Goal: Task Accomplishment & Management: Use online tool/utility

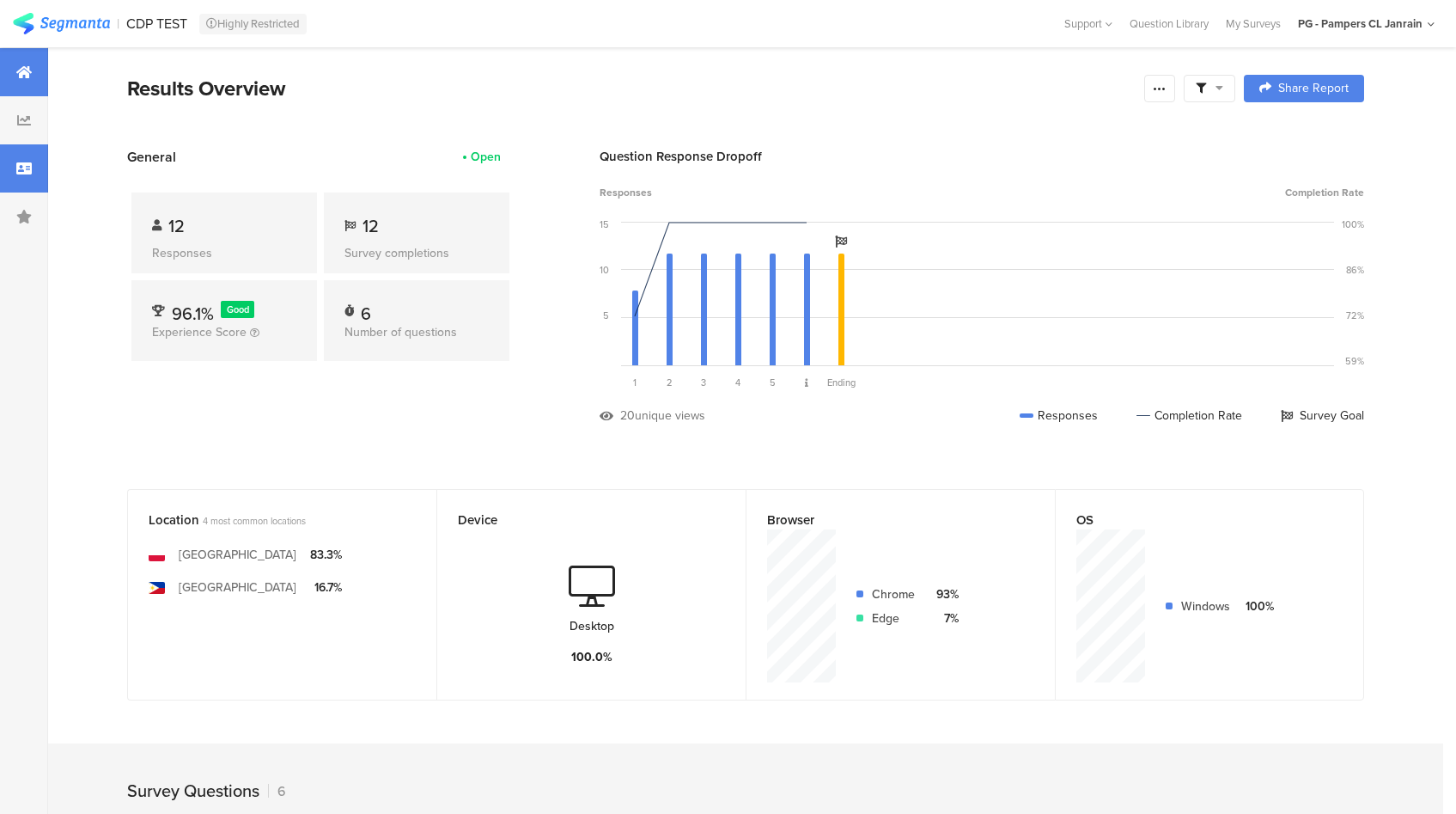
click at [24, 165] on icon at bounding box center [23, 169] width 15 height 14
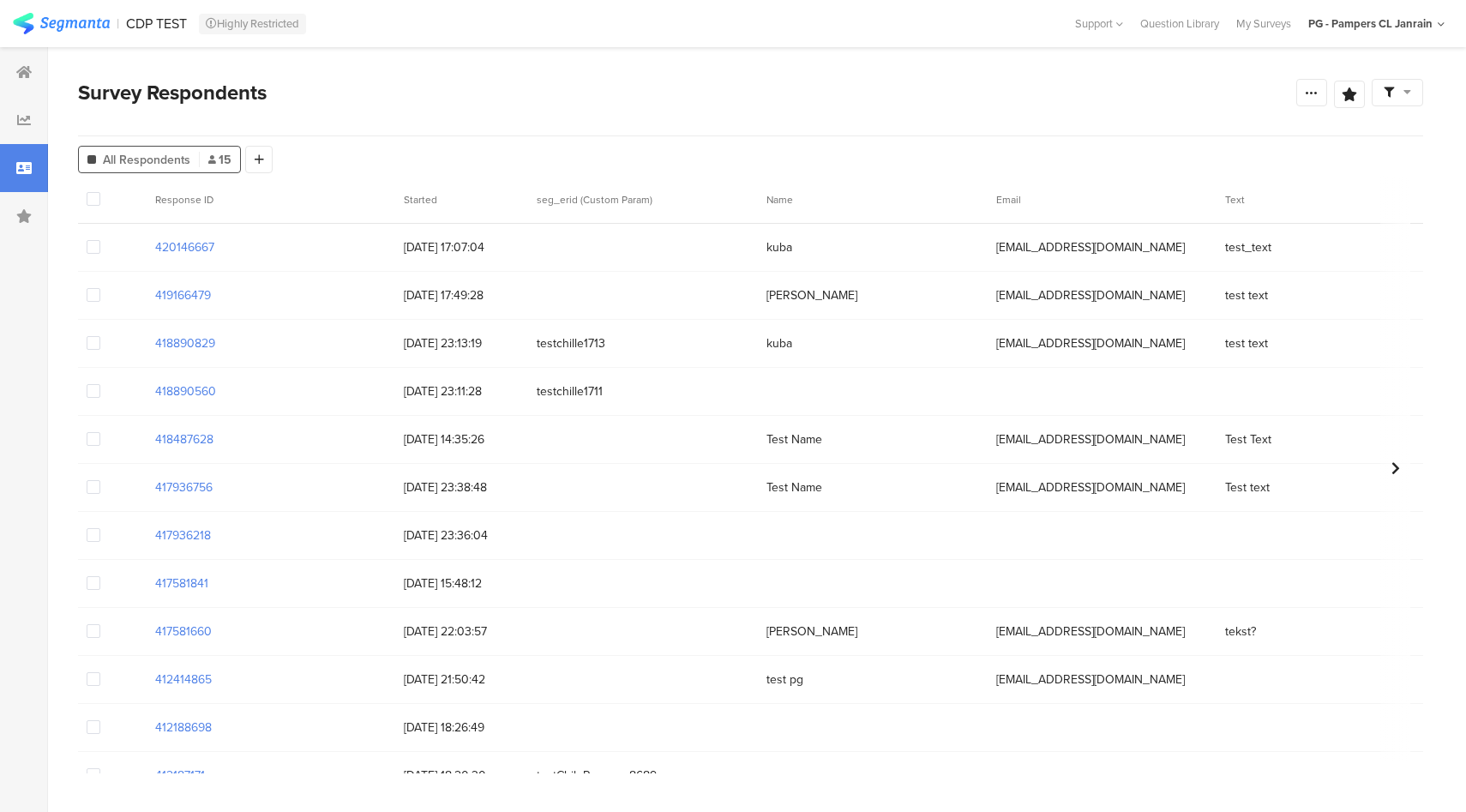
drag, startPoint x: 222, startPoint y: 247, endPoint x: 123, endPoint y: 248, distance: 99.0
click at [123, 248] on div "420146667 28/08/2025 17:07:04 kuba chiletest1107@pg.com test_text Juguetes Pamp…" at bounding box center [1221, 248] width 2286 height 48
copy section "420146667"
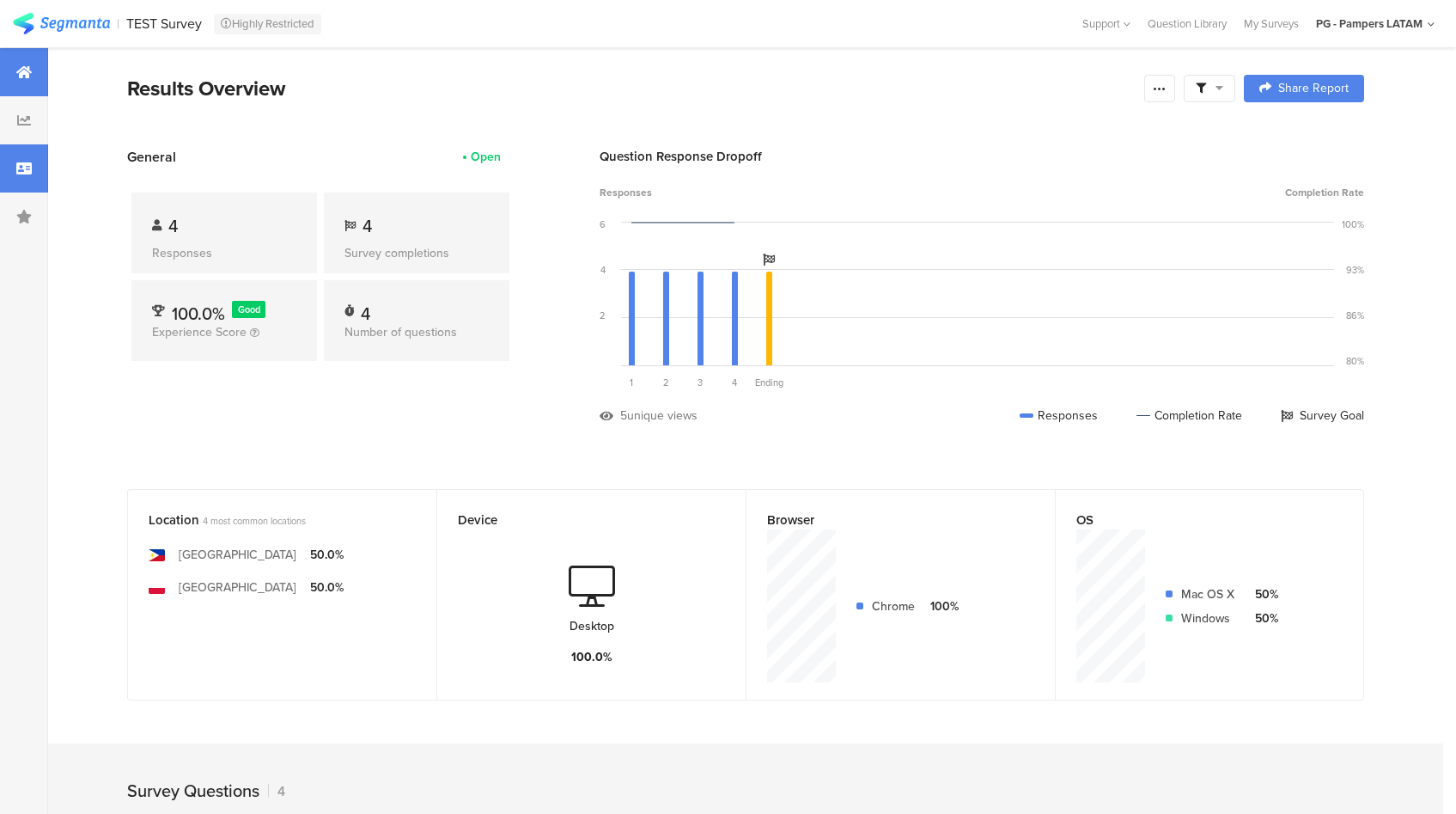
click at [16, 172] on icon at bounding box center [23, 169] width 15 height 14
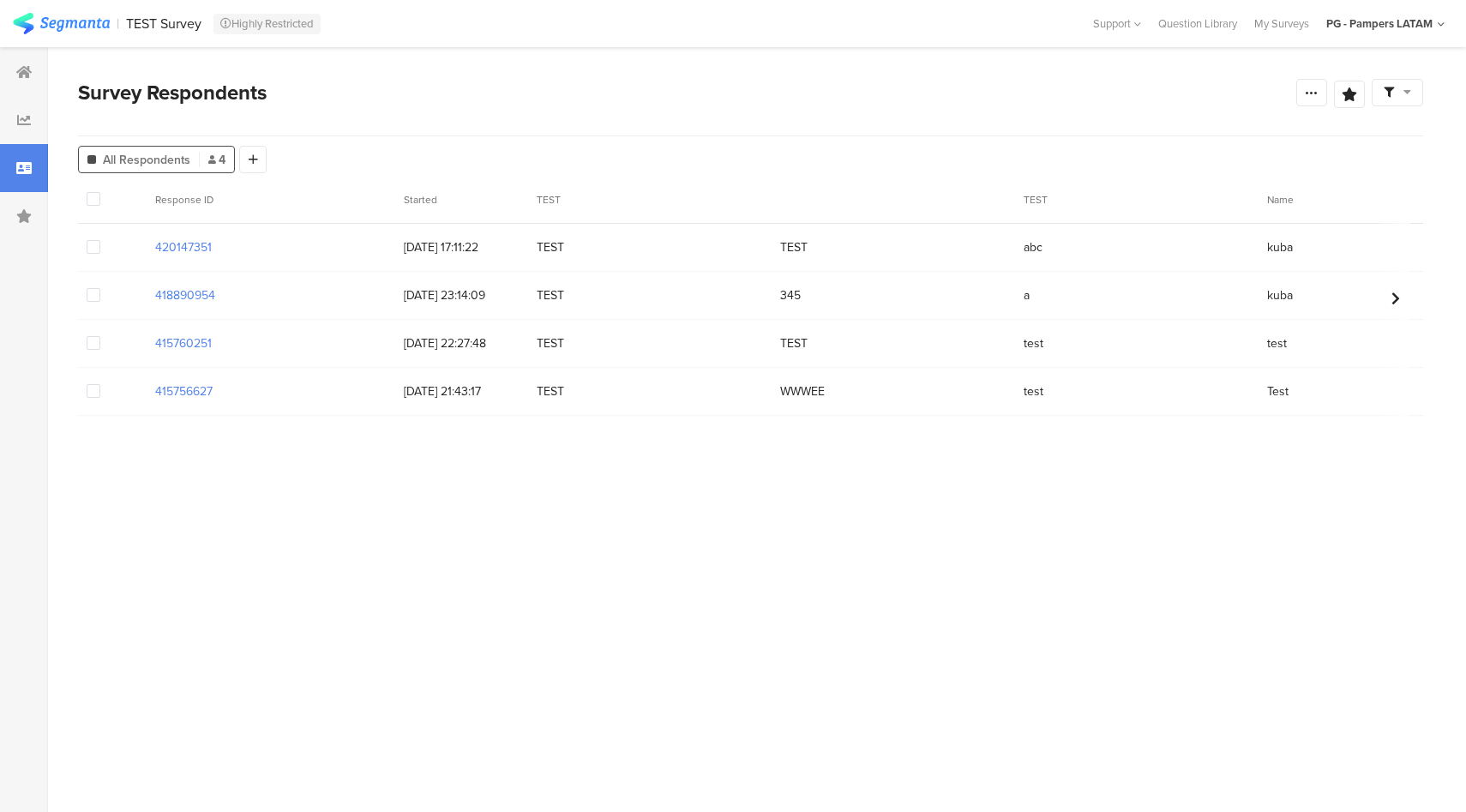
drag, startPoint x: 223, startPoint y: 245, endPoint x: 110, endPoint y: 245, distance: 113.0
click at [110, 245] on div "420147351 28/08/2025 17:11:22 TEST TEST abc kuba latamtest1111@pg.com 2025-08-1…" at bounding box center [1032, 248] width 1910 height 48
copy section "420147351"
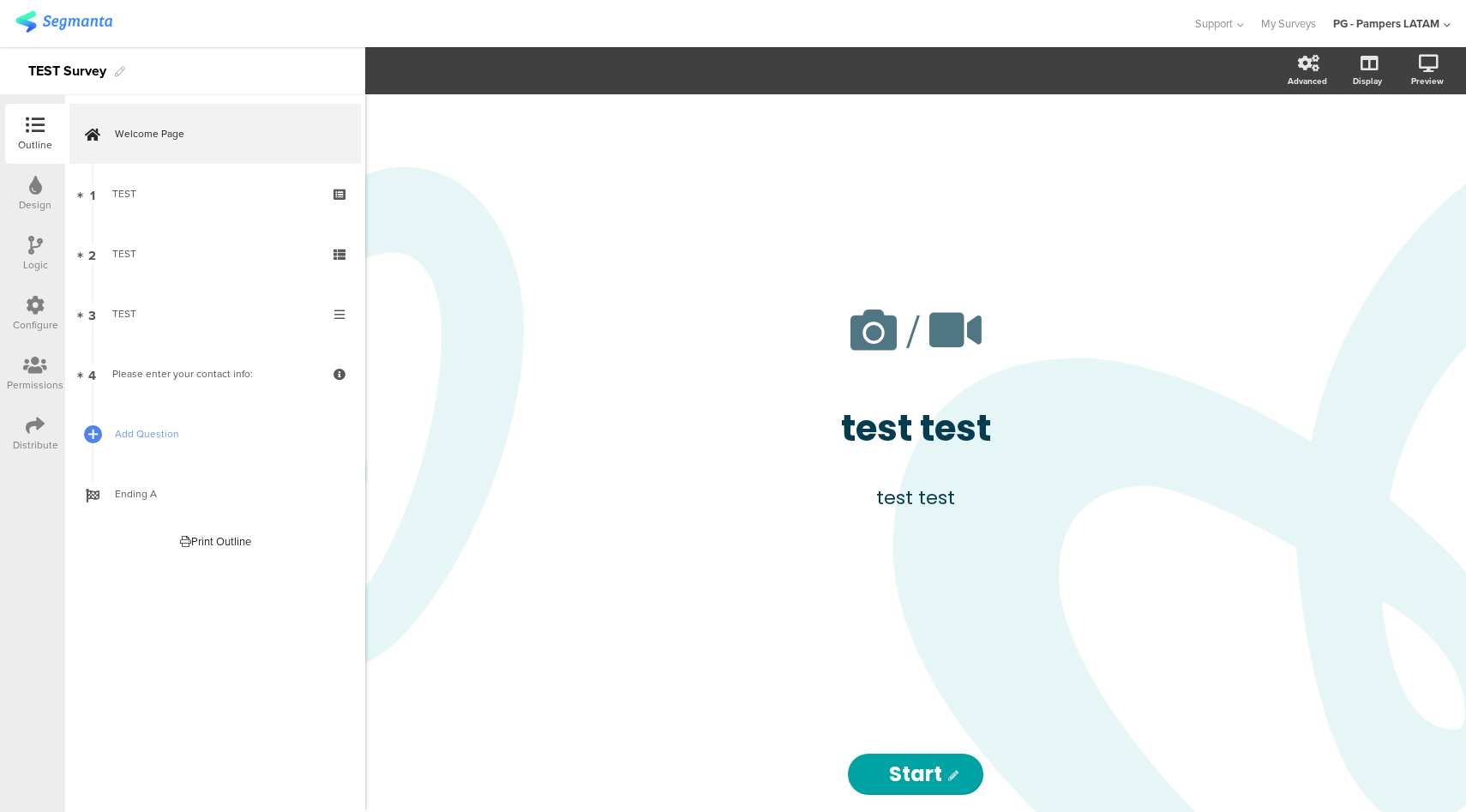
click at [29, 303] on icon at bounding box center [35, 305] width 19 height 19
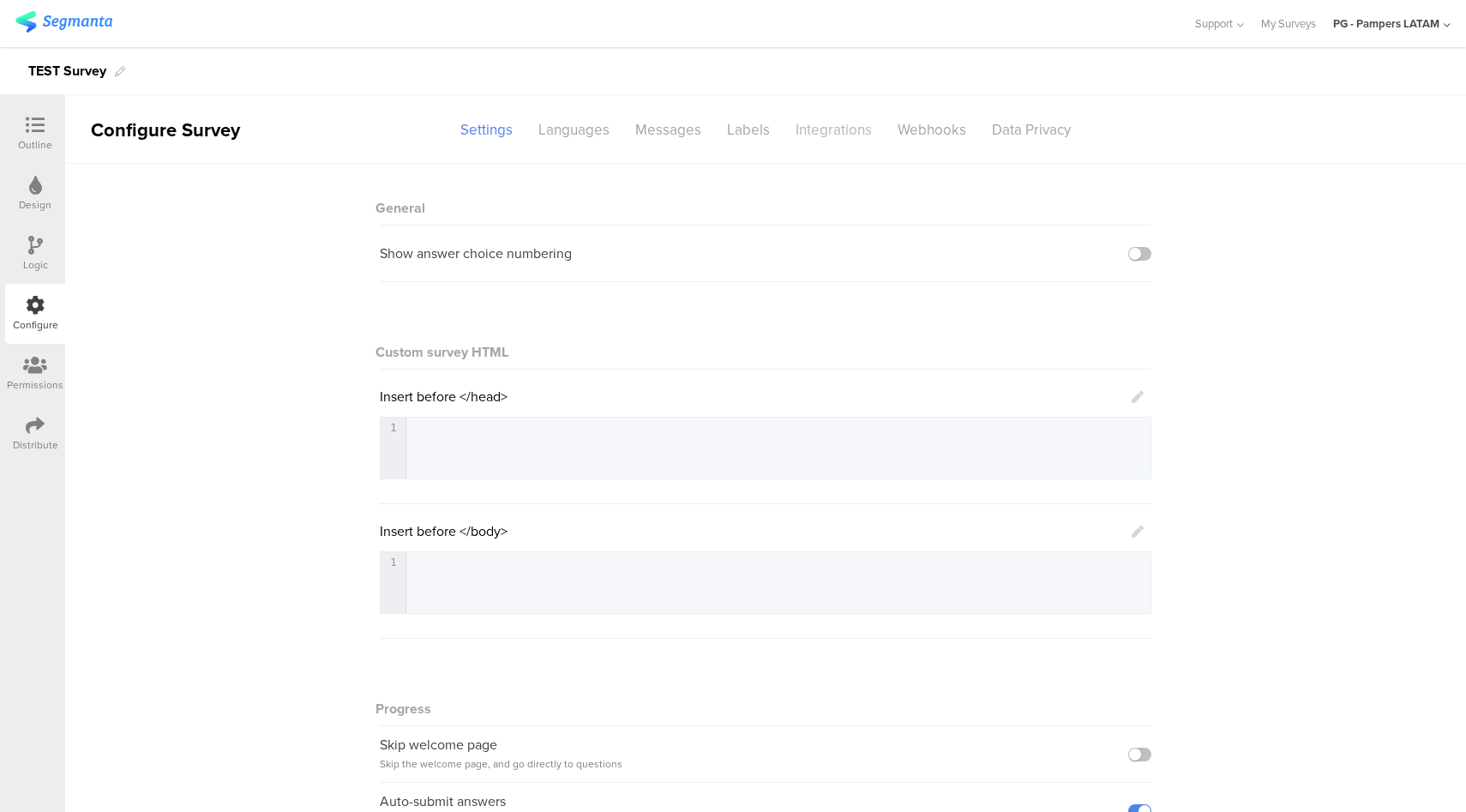
click at [848, 135] on div "Integrations" at bounding box center [833, 130] width 102 height 30
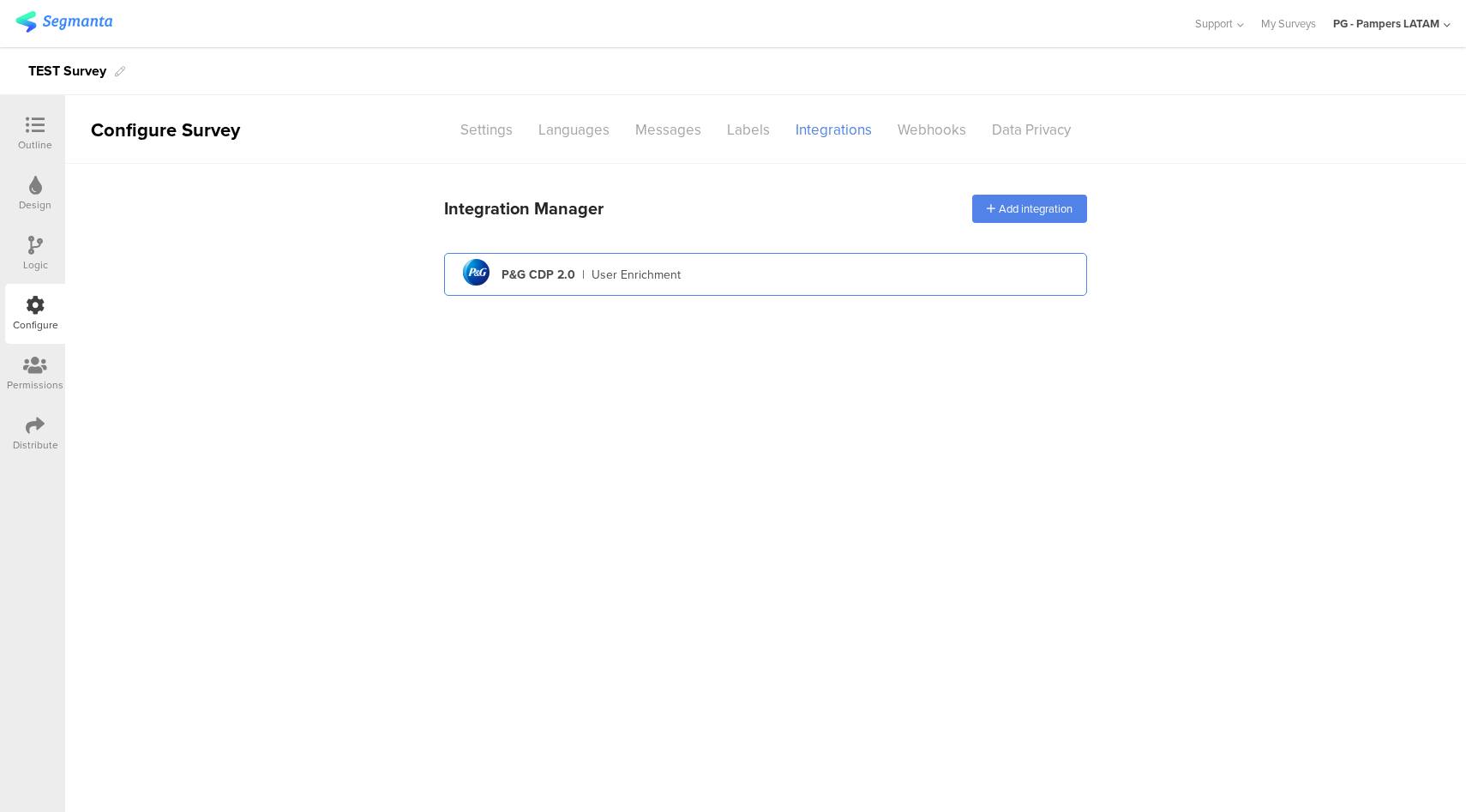
click at [744, 294] on div "pg logo P&G CDP 2.0 | User Enrichment" at bounding box center [765, 274] width 643 height 43
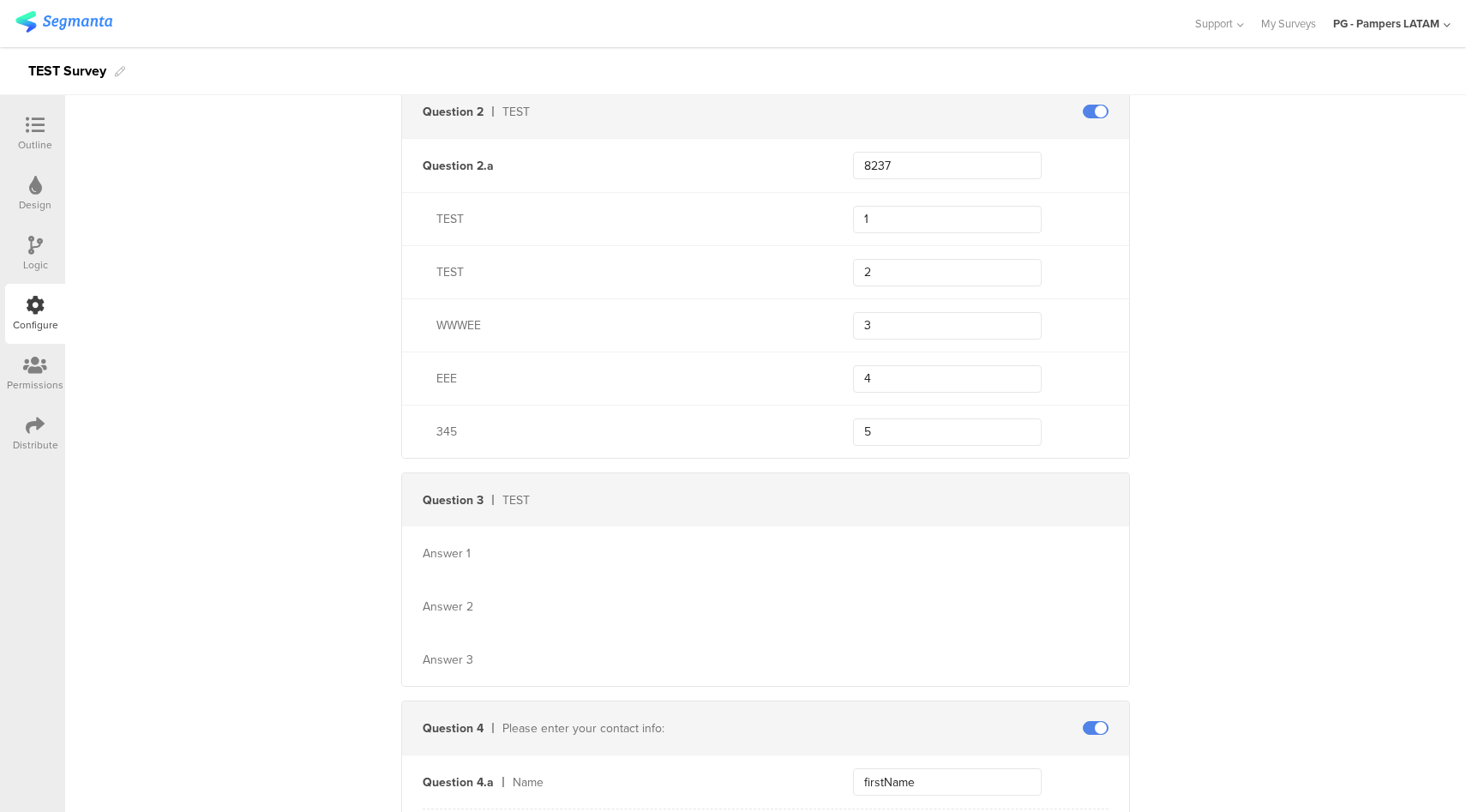
scroll to position [1541, 0]
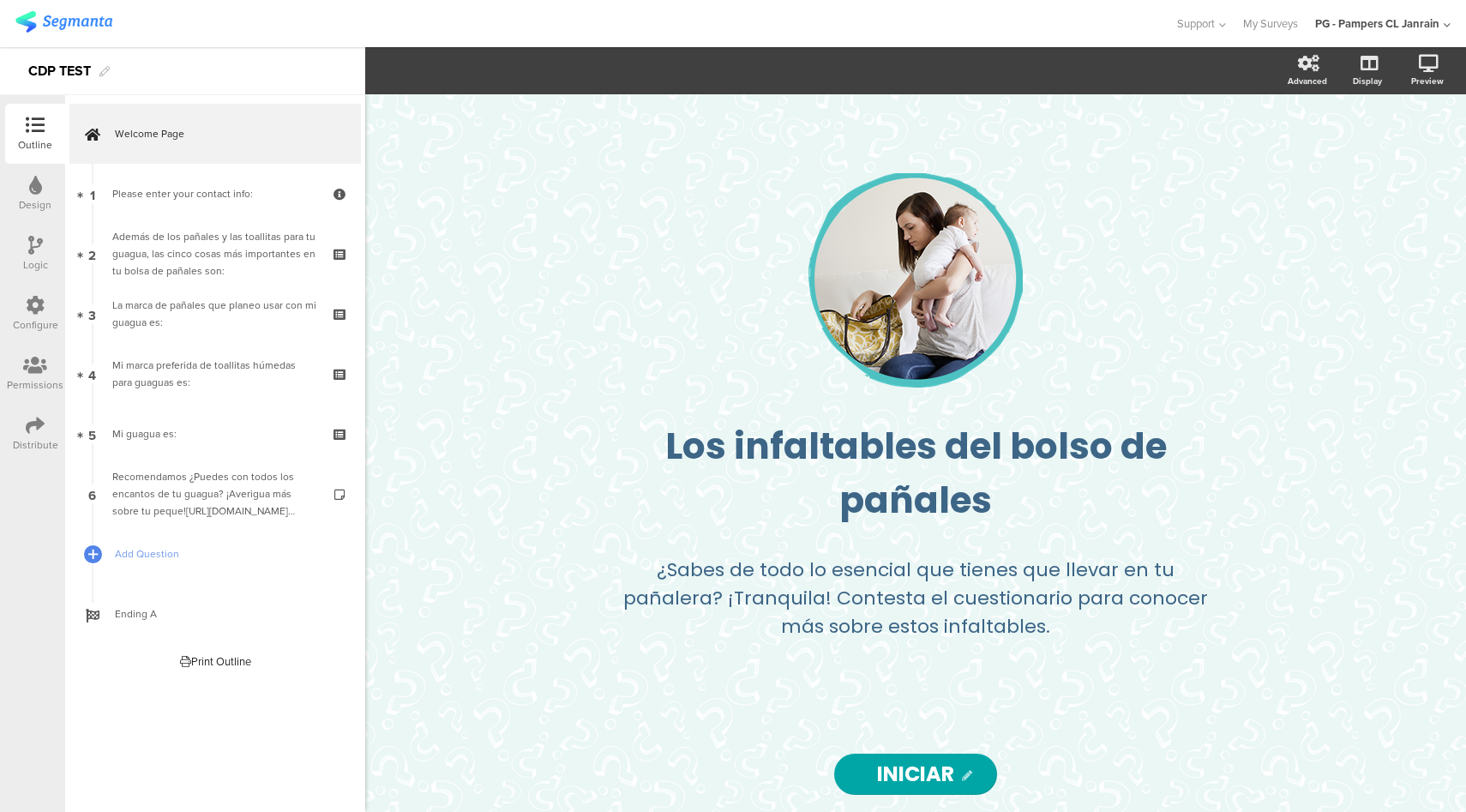
click at [45, 303] on div "Configure" at bounding box center [35, 314] width 60 height 60
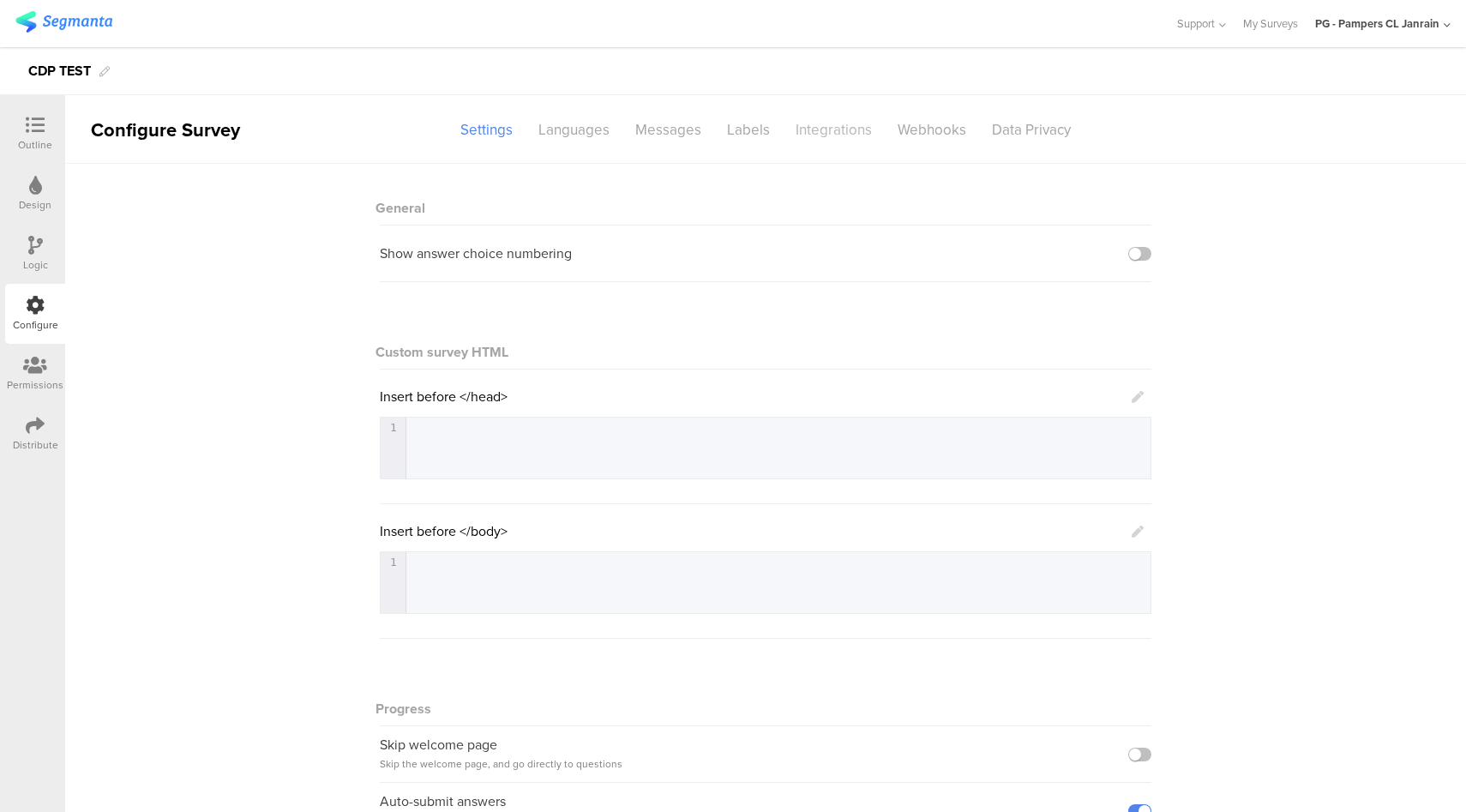
click at [835, 139] on div "Integrations" at bounding box center [833, 130] width 102 height 30
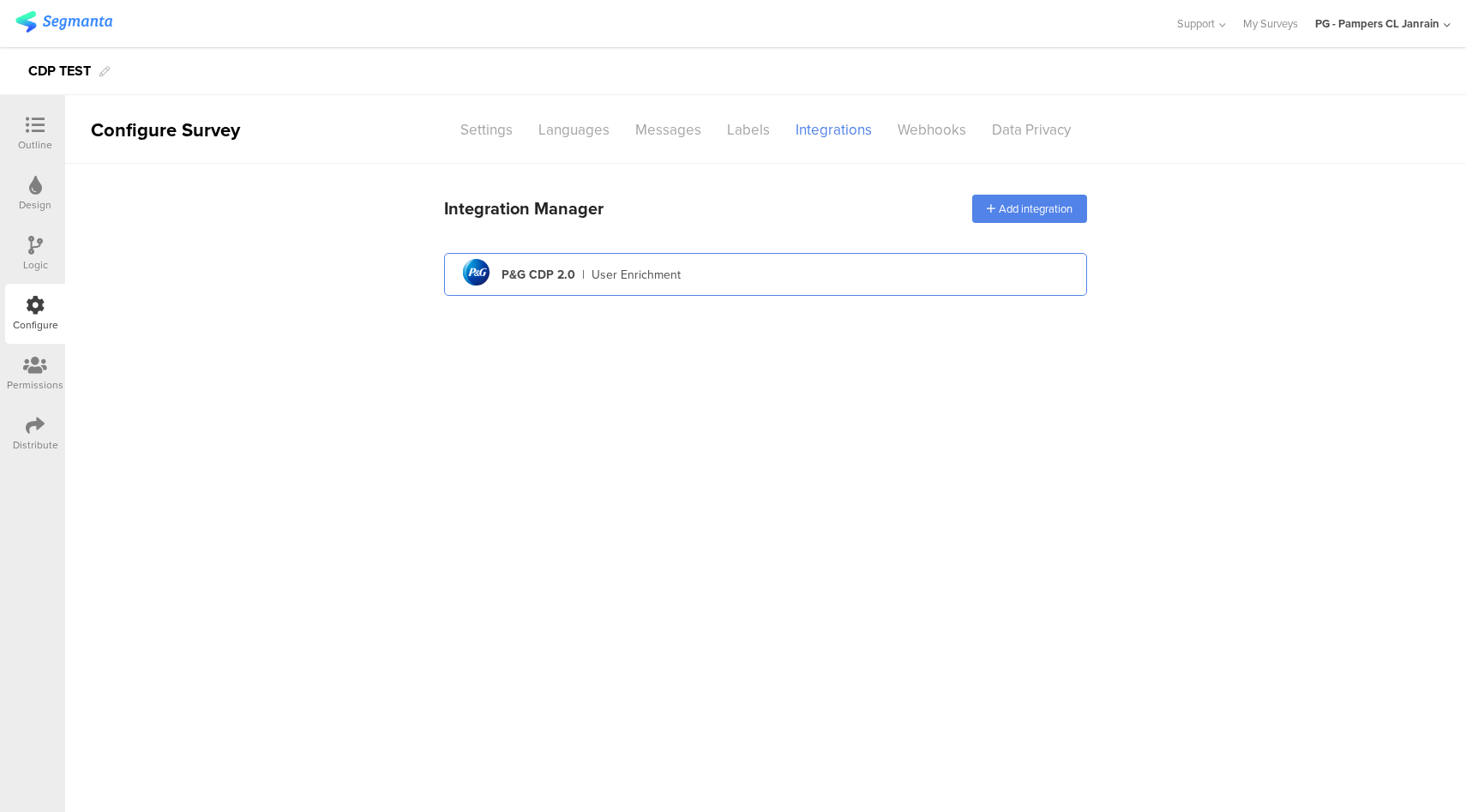
click at [797, 280] on div "pg logo P&G CDP 2.0 | User Enrichment" at bounding box center [765, 275] width 616 height 42
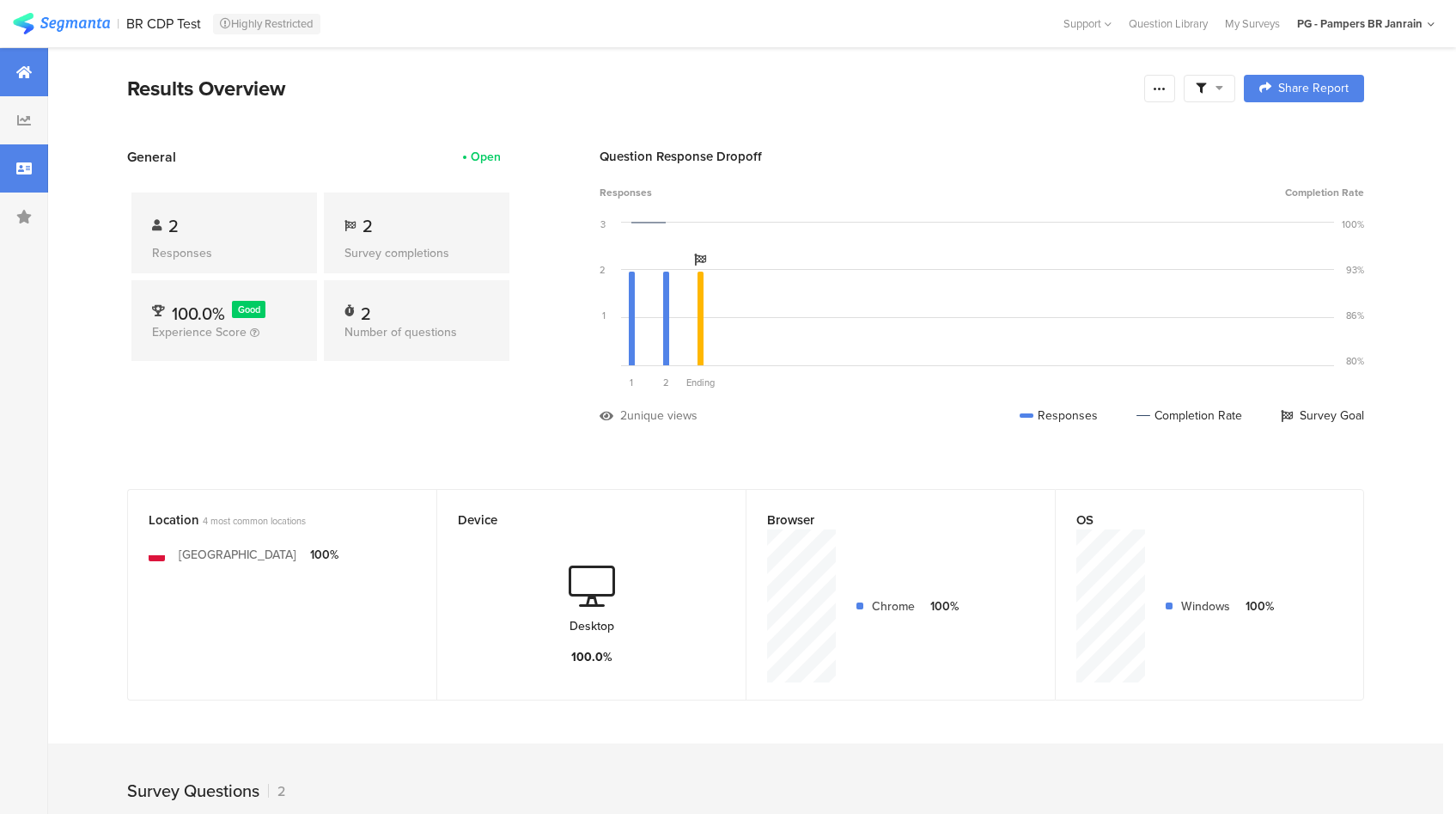
click at [9, 161] on div at bounding box center [24, 169] width 48 height 48
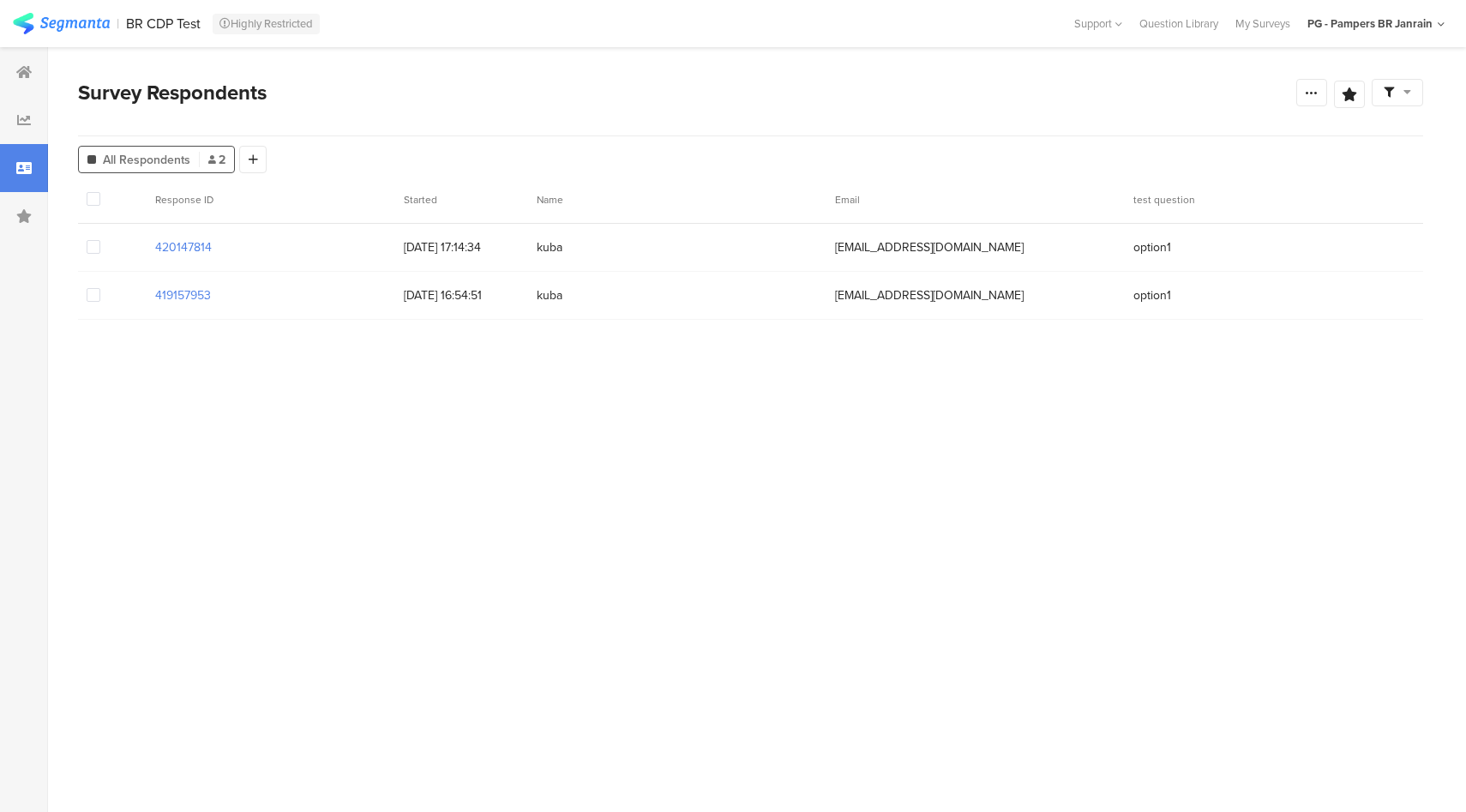
drag, startPoint x: 220, startPoint y: 250, endPoint x: 132, endPoint y: 250, distance: 88.0
click at [132, 250] on div "420147814 28/08/2025 17:14:34 kuba braziltest1114@pg.com option1" at bounding box center [750, 248] width 1345 height 48
copy section "420147814"
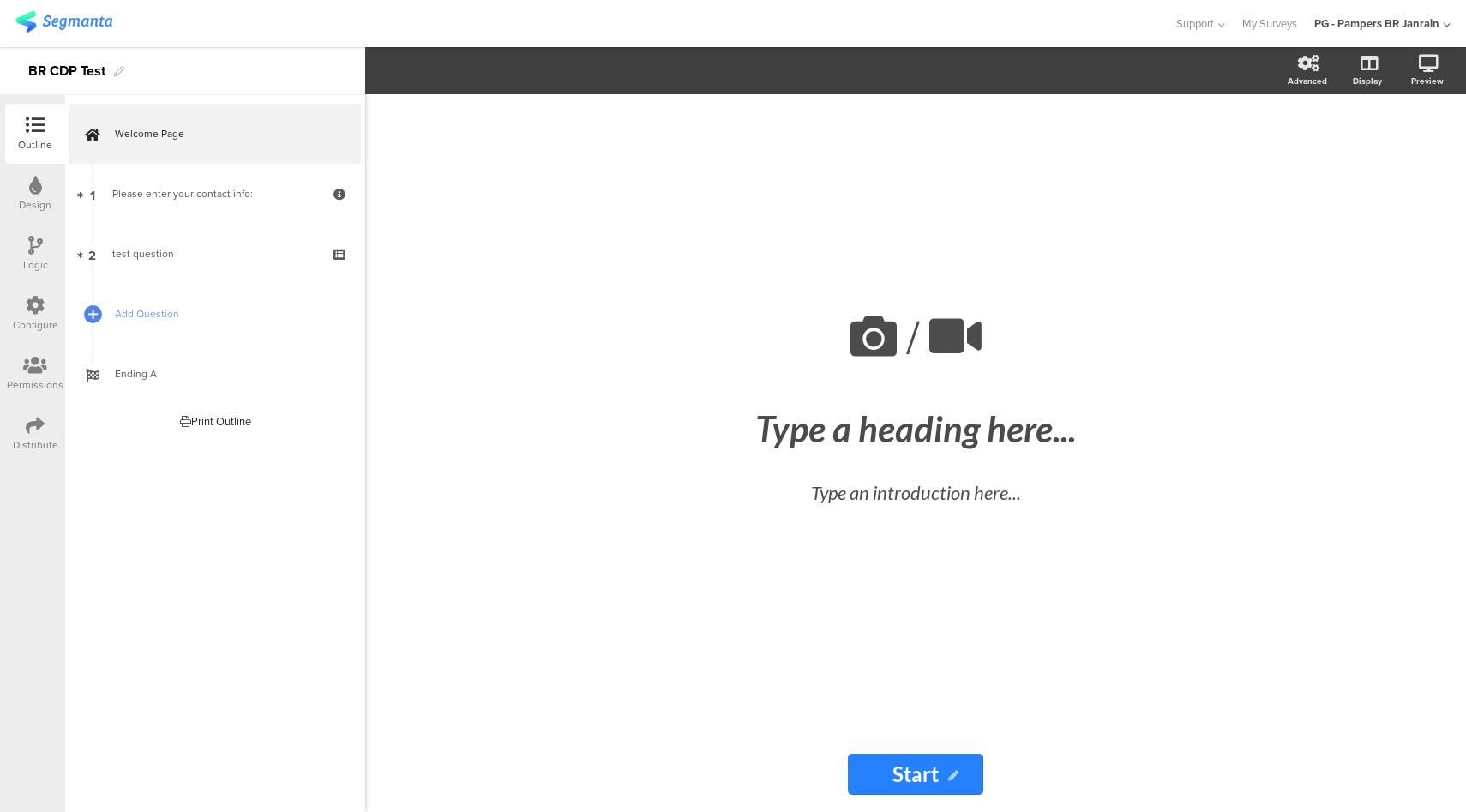
click at [34, 260] on div "Logic" at bounding box center [35, 264] width 25 height 15
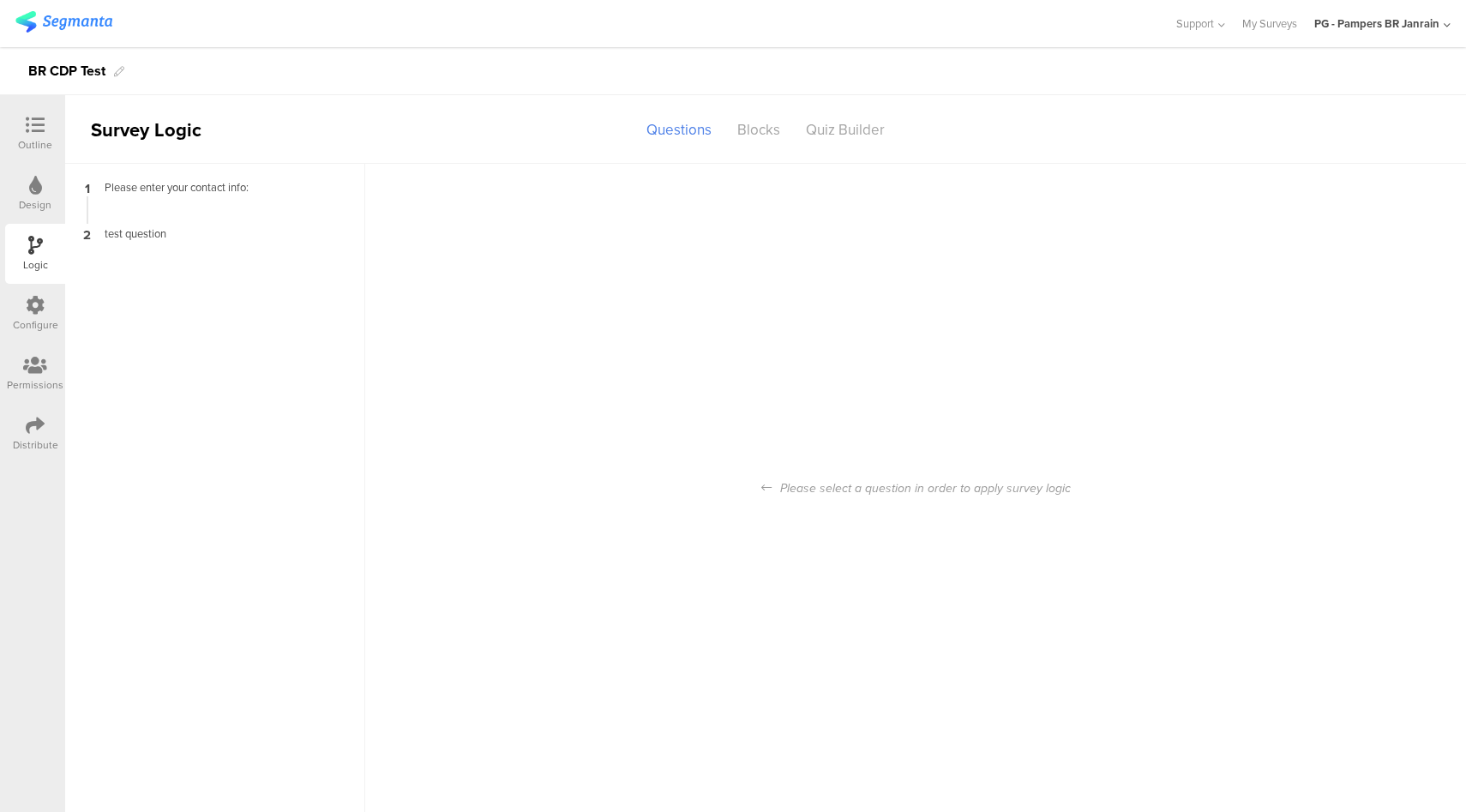
click at [45, 316] on div "Configure" at bounding box center [35, 314] width 60 height 60
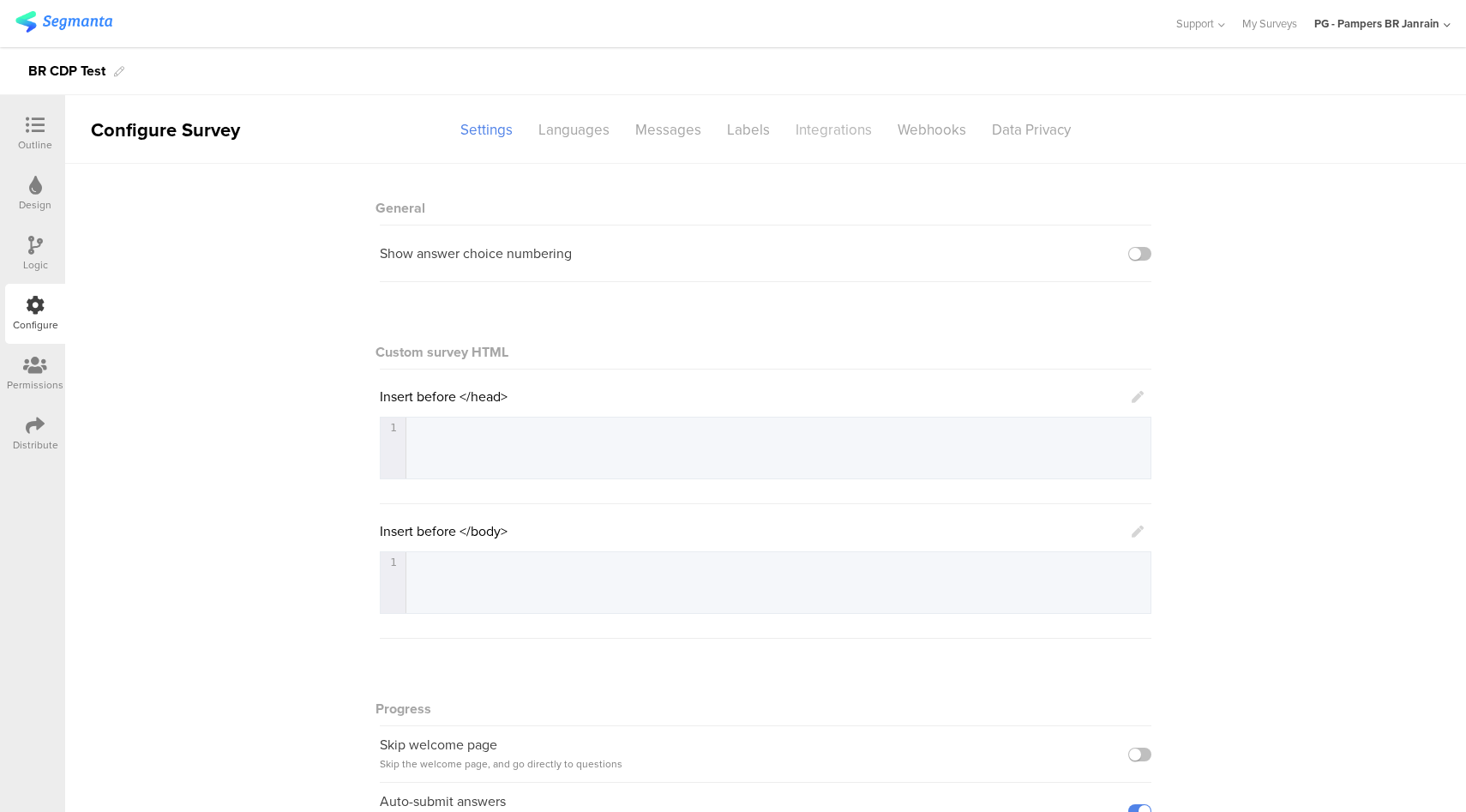
click at [813, 135] on div "Integrations" at bounding box center [833, 130] width 102 height 30
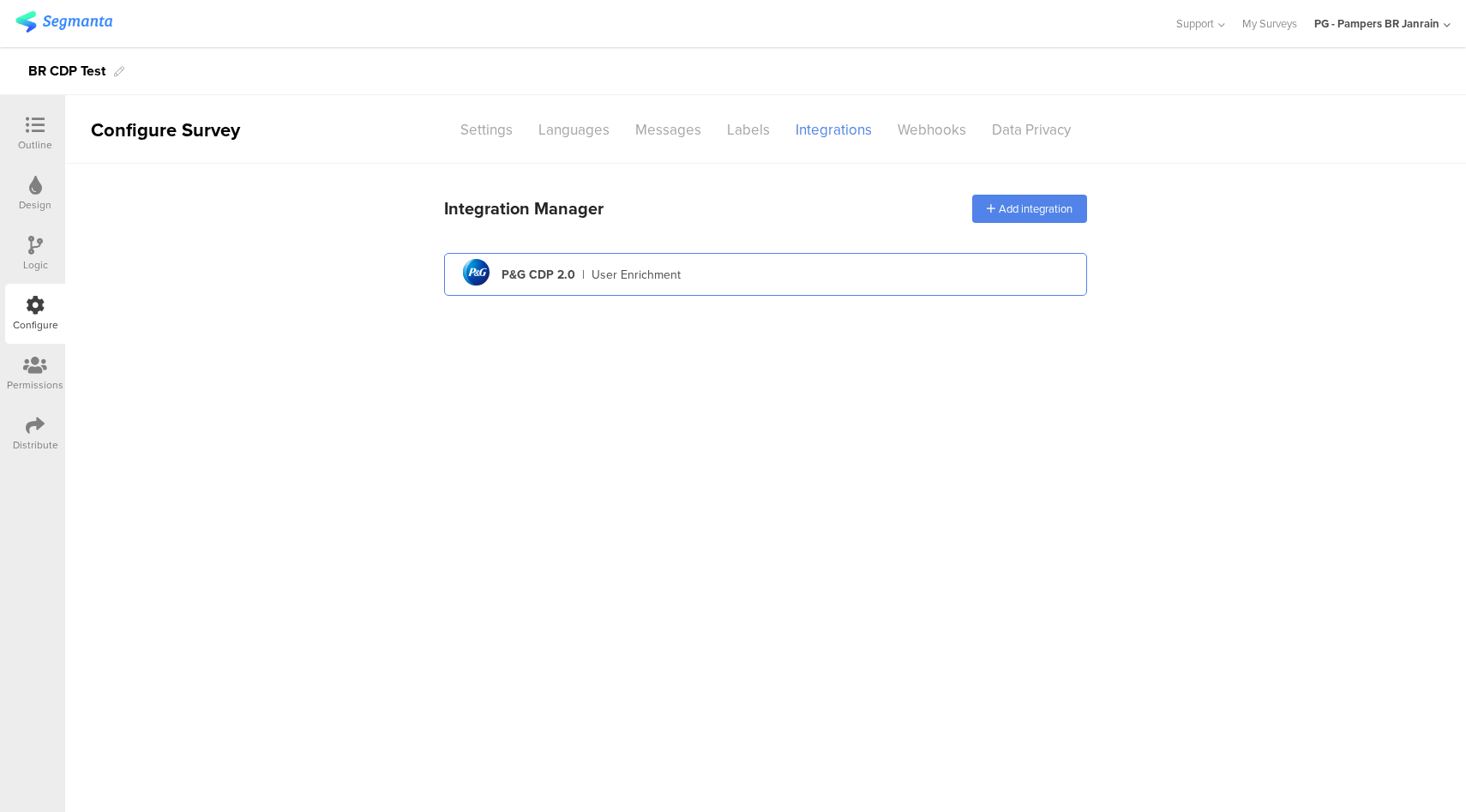
click at [751, 269] on div "pg logo P&G CDP 2.0 | User Enrichment" at bounding box center [765, 275] width 616 height 42
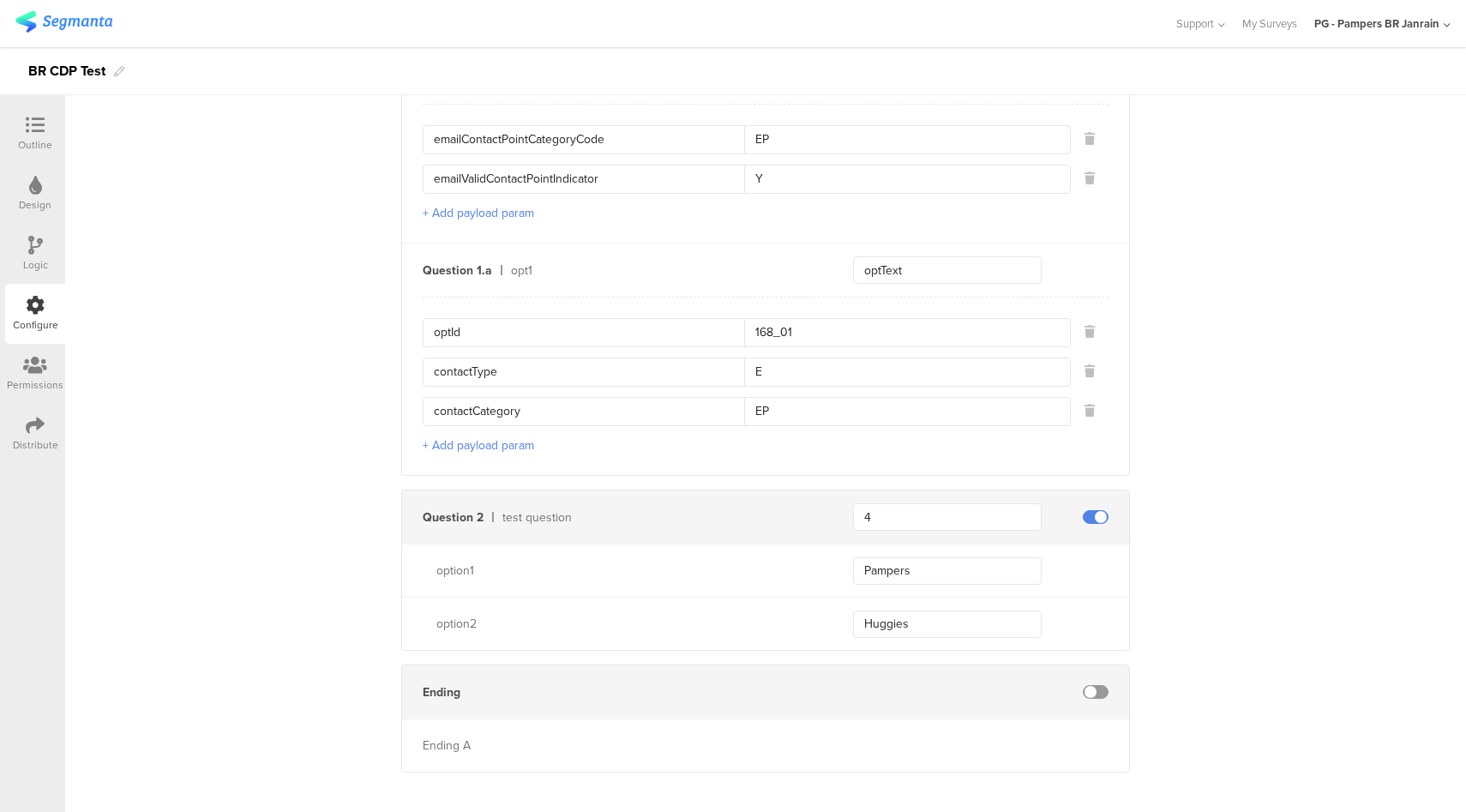
scroll to position [911, 0]
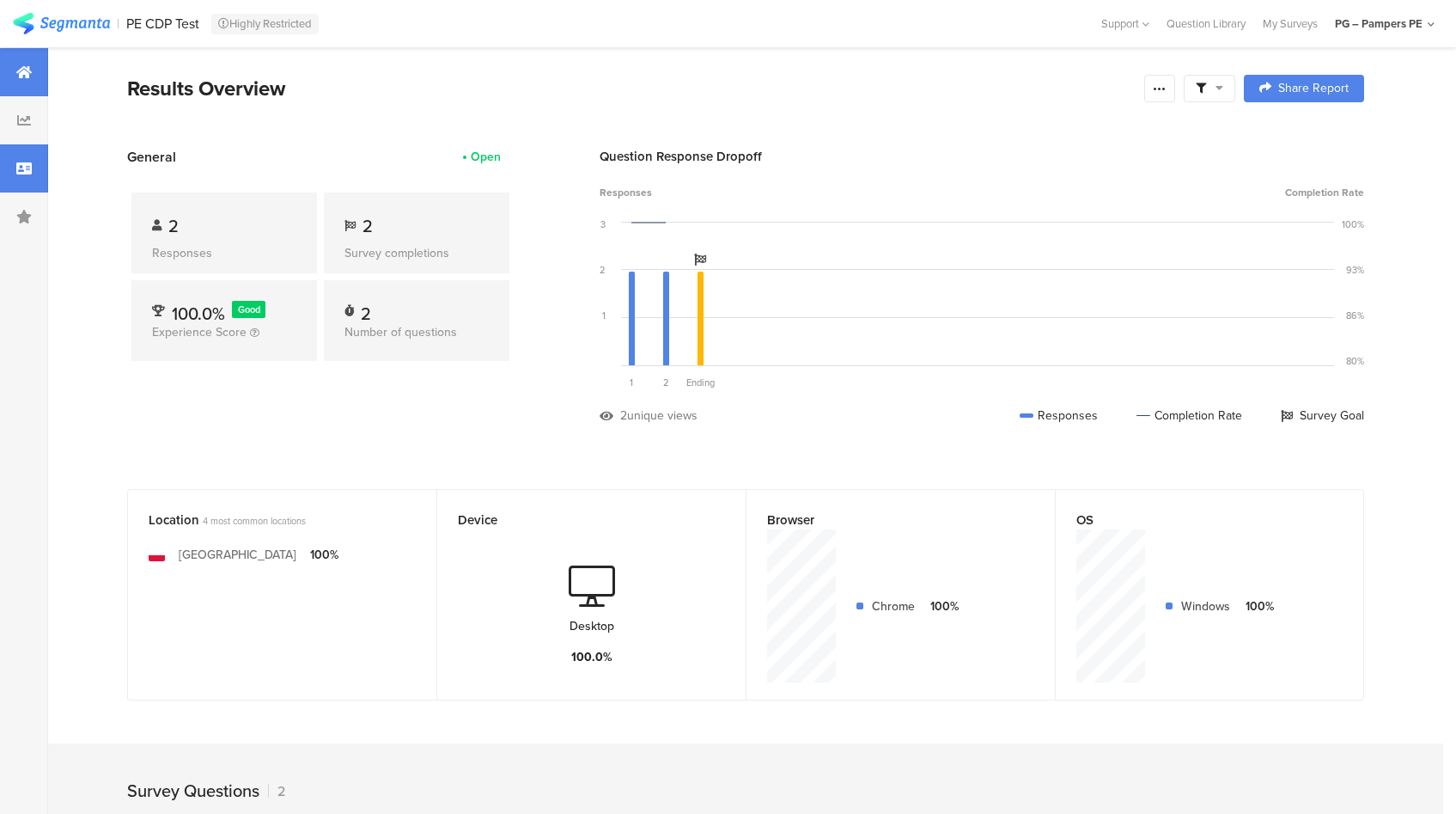
click at [23, 168] on icon at bounding box center [23, 169] width 15 height 14
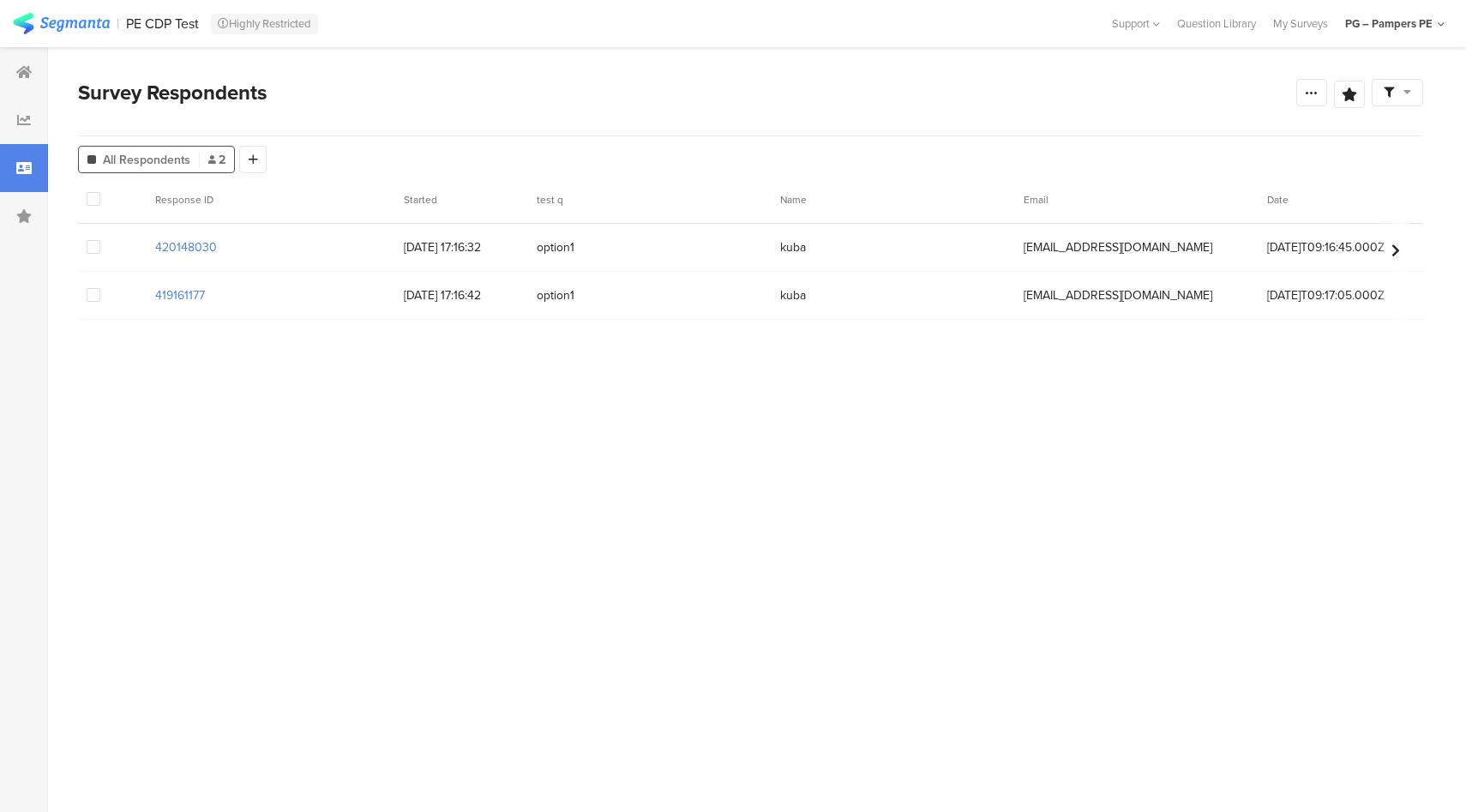
drag, startPoint x: 224, startPoint y: 247, endPoint x: 133, endPoint y: 243, distance: 91.1
click at [133, 243] on div "420148030 28/08/2025 17:16:32 option1 kuba perutest1116@pg.com 2025-08-12T09:16…" at bounding box center [789, 248] width 1424 height 48
copy section "420148030"
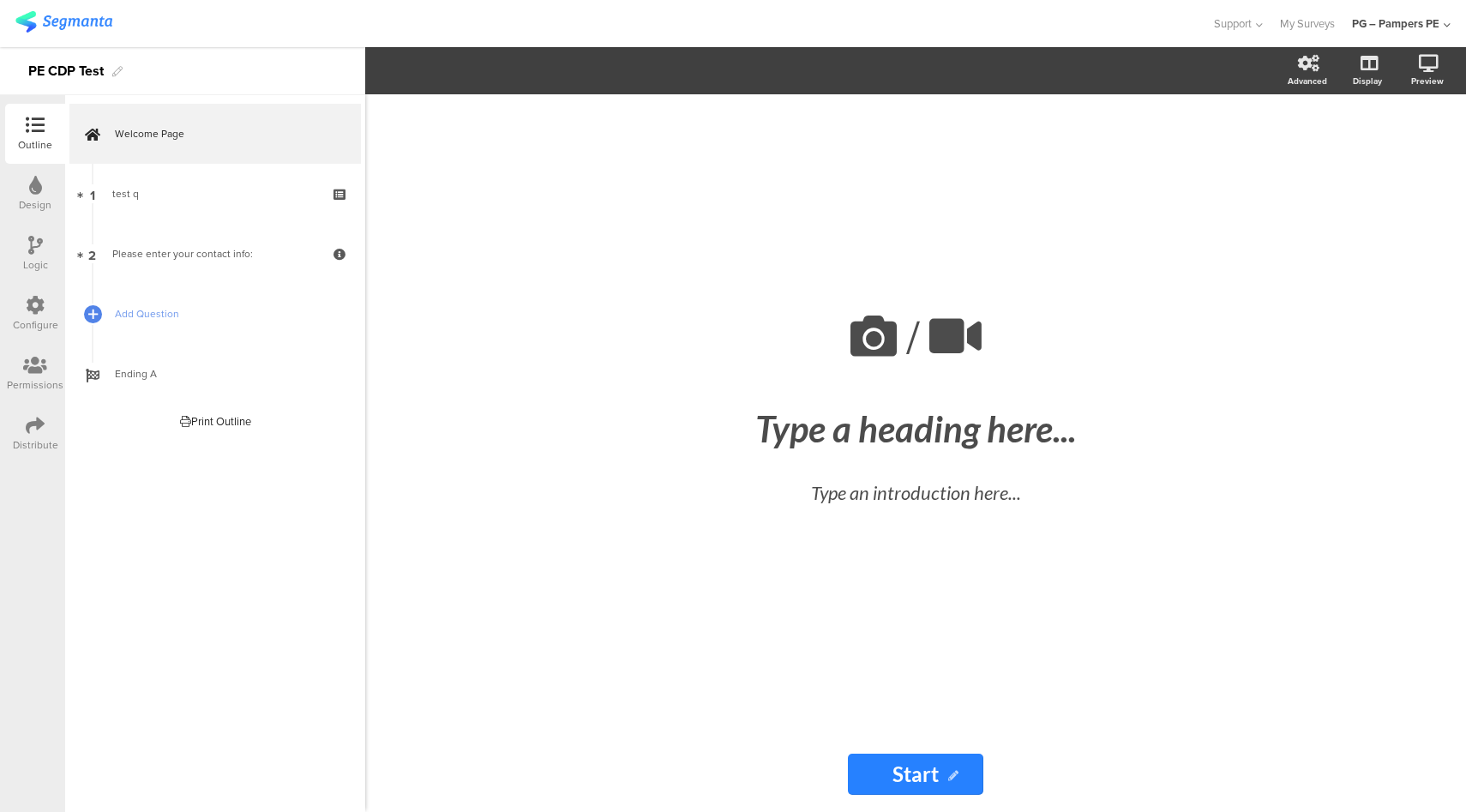
click at [32, 309] on icon at bounding box center [35, 305] width 19 height 19
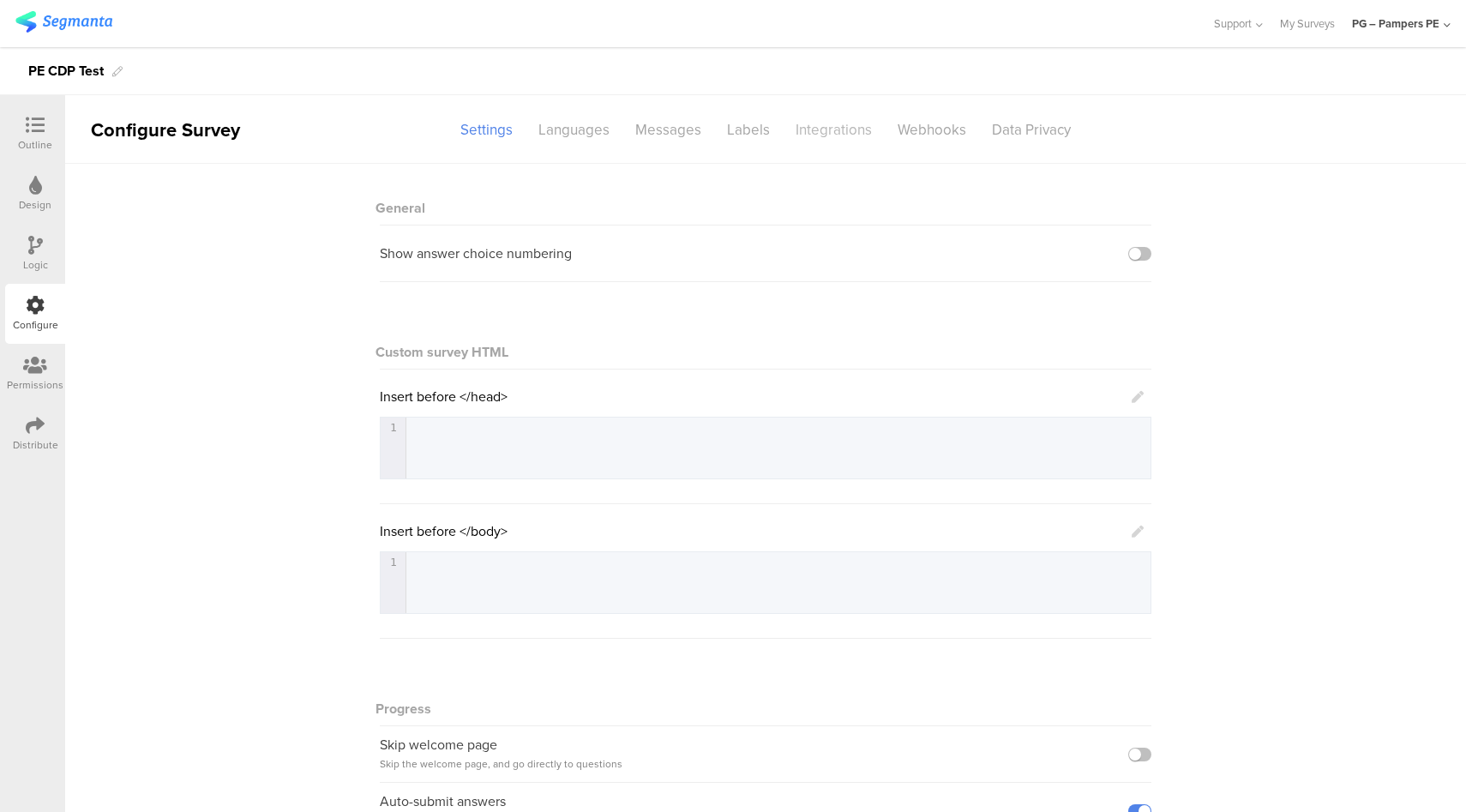
click at [824, 138] on div "Integrations" at bounding box center [833, 130] width 102 height 30
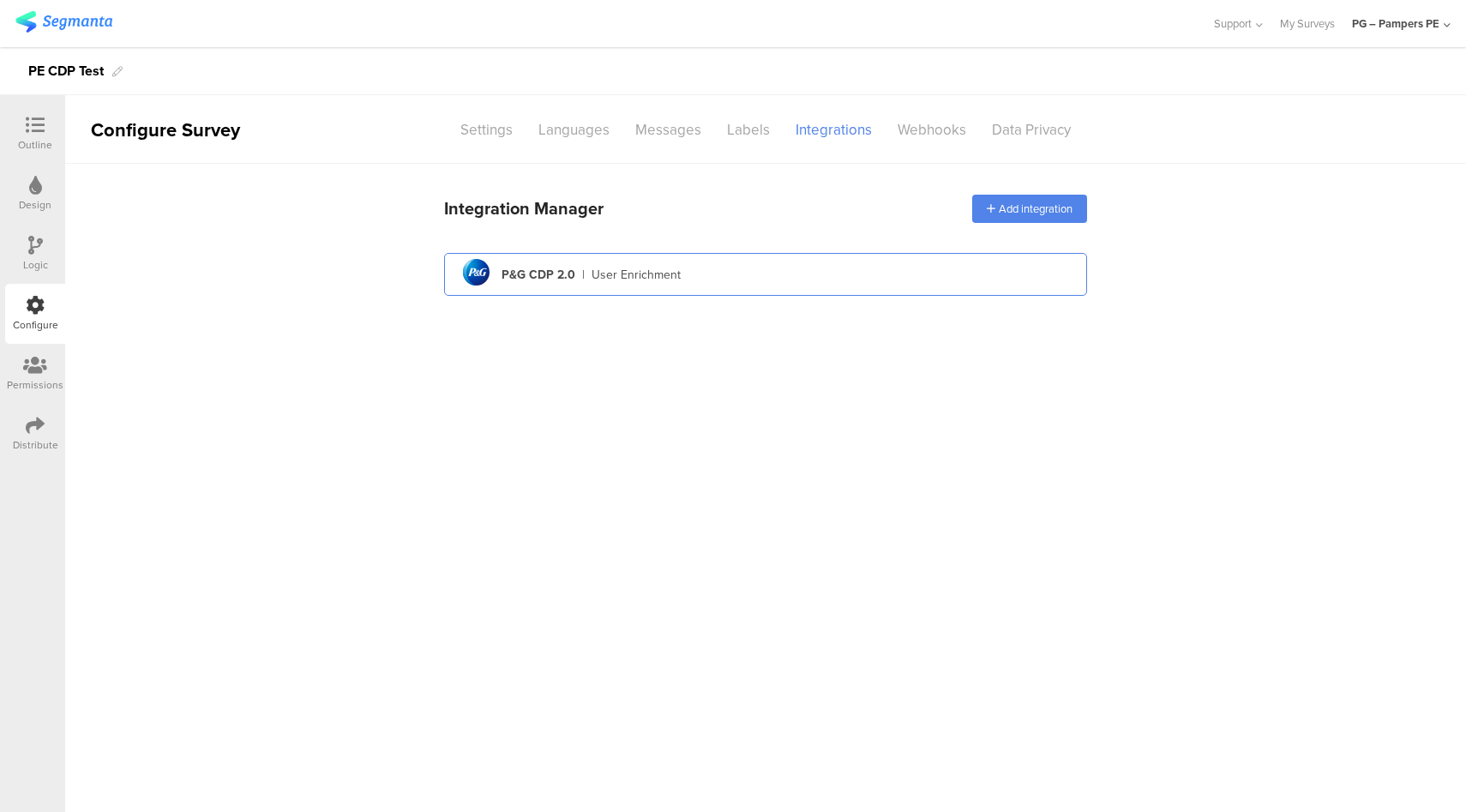
click at [753, 266] on div "pg logo P&G CDP 2.0 | User Enrichment" at bounding box center [765, 275] width 616 height 42
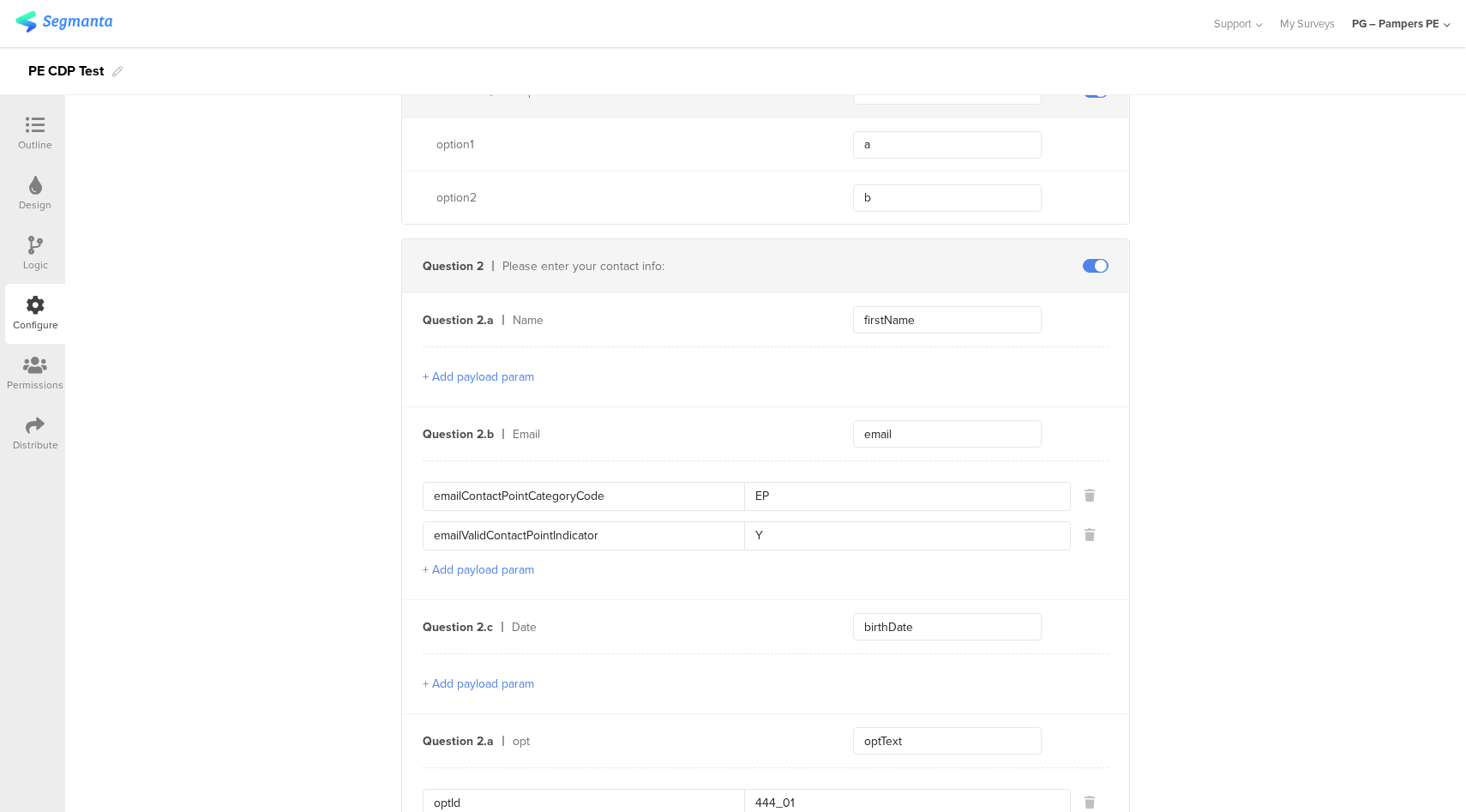
scroll to position [1045, 0]
